Goal: Task Accomplishment & Management: Manage account settings

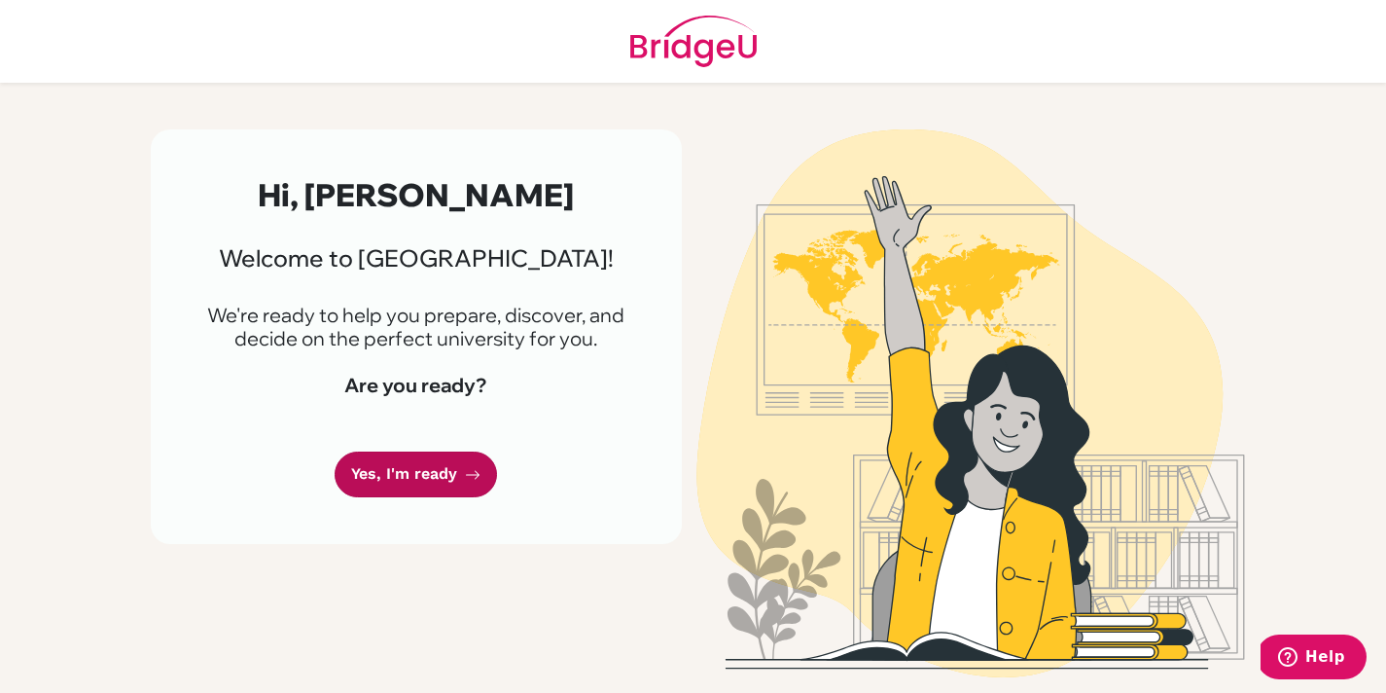
click at [439, 466] on link "Yes, I'm ready" at bounding box center [416, 474] width 162 height 46
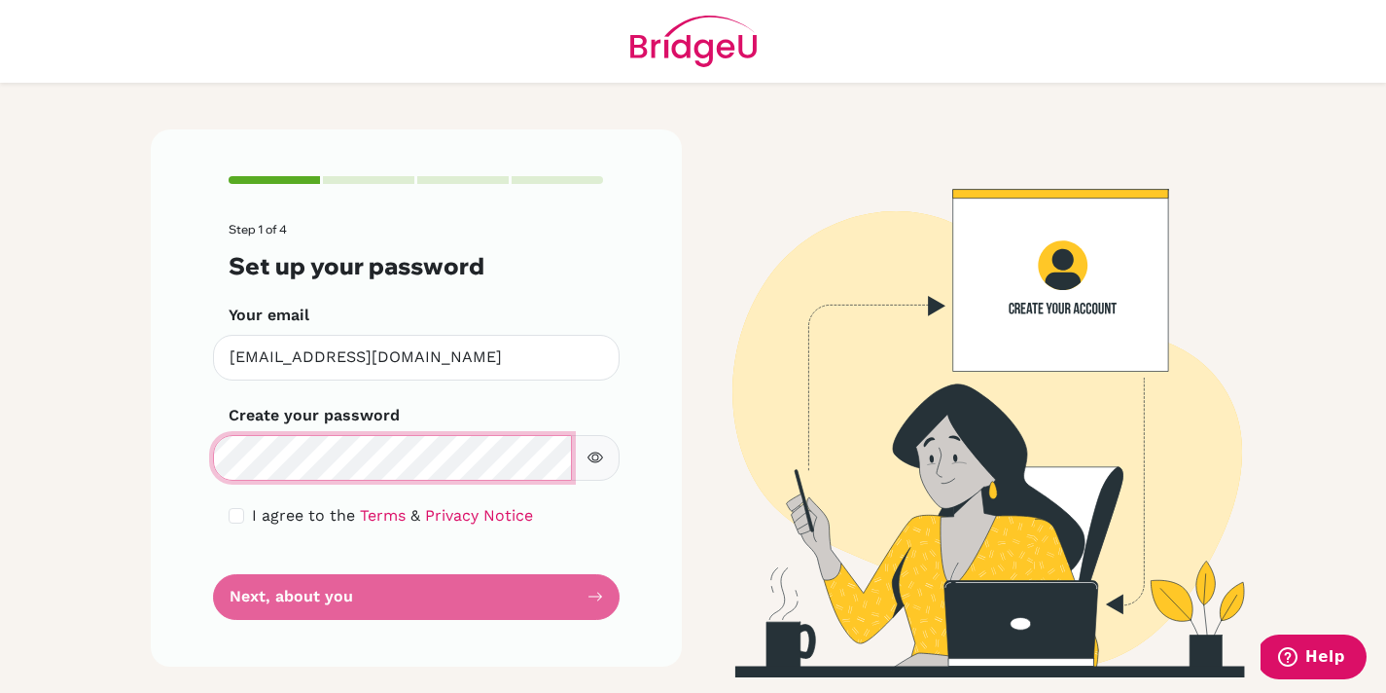
click at [133, 456] on main "Step 1 of 4 Set up your password Your email [PERSON_NAME][EMAIL_ADDRESS][DOMAIN…" at bounding box center [693, 346] width 1386 height 693
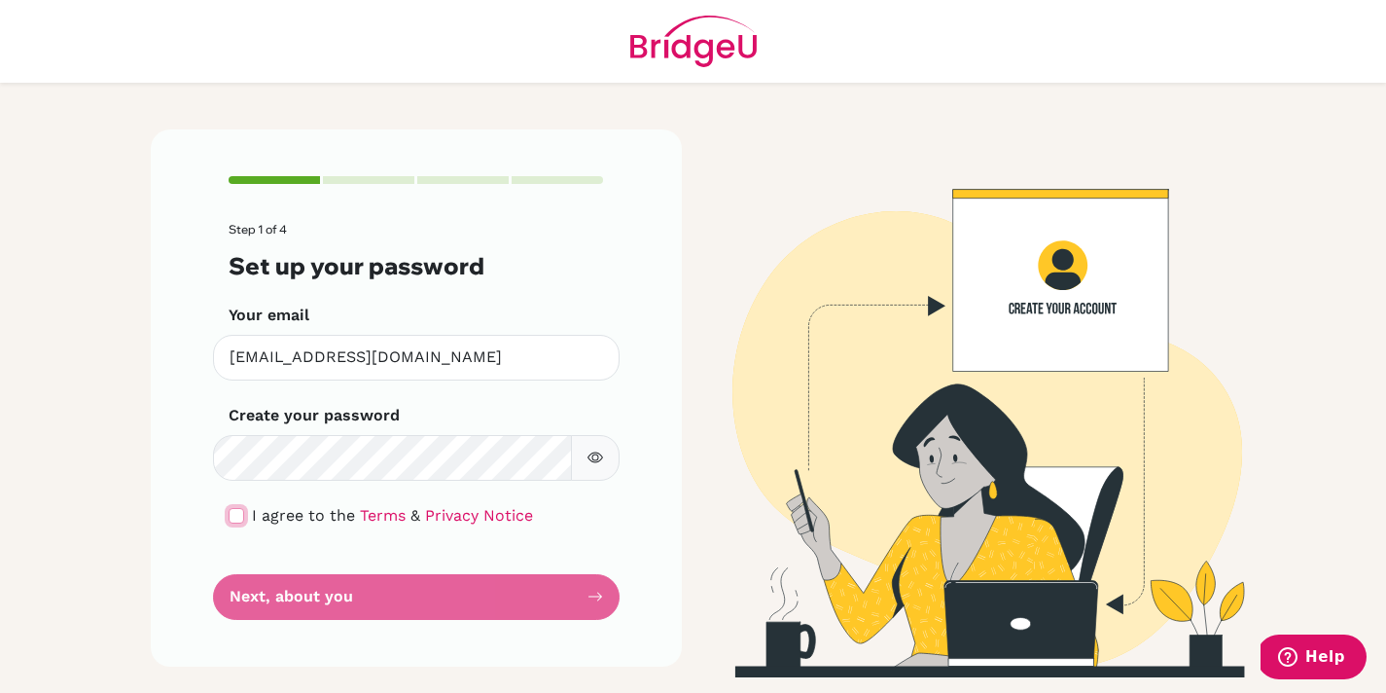
click at [233, 515] on input "checkbox" at bounding box center [237, 516] width 16 height 16
checkbox input "true"
